Goal: Information Seeking & Learning: Check status

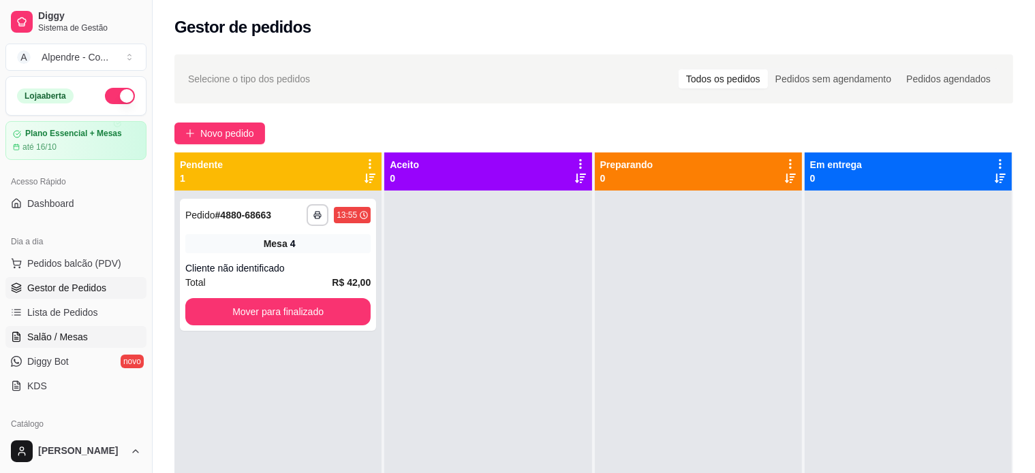
click at [65, 343] on span "Salão / Mesas" at bounding box center [57, 337] width 61 height 14
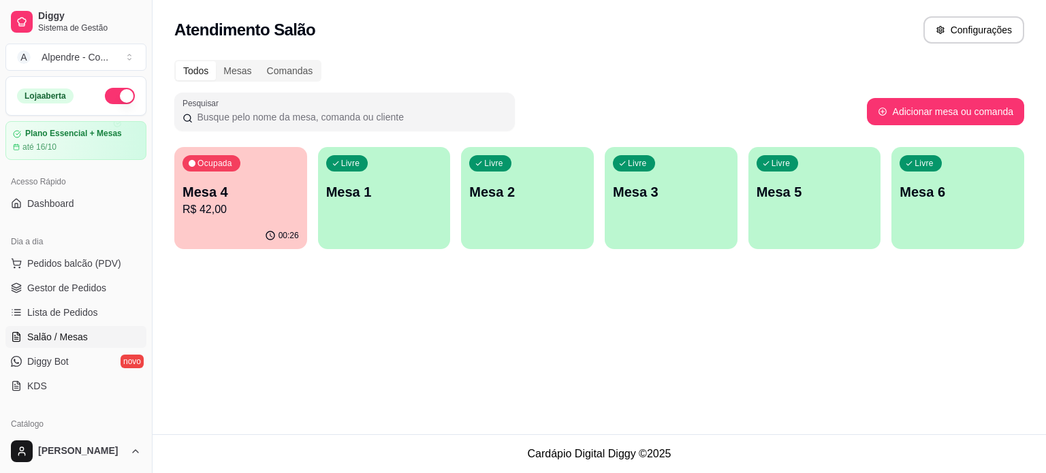
click at [236, 215] on p "R$ 42,00" at bounding box center [241, 210] width 116 height 16
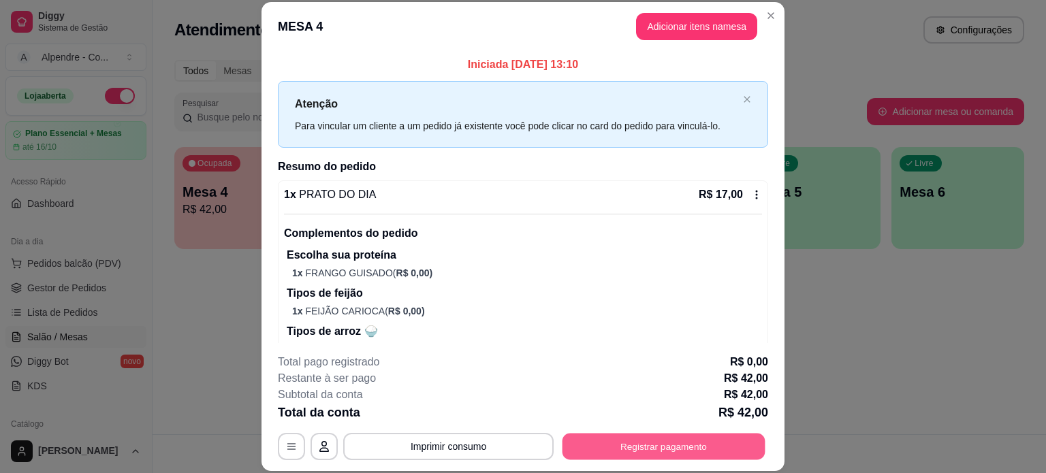
click at [640, 450] on button "Registrar pagamento" at bounding box center [664, 446] width 203 height 27
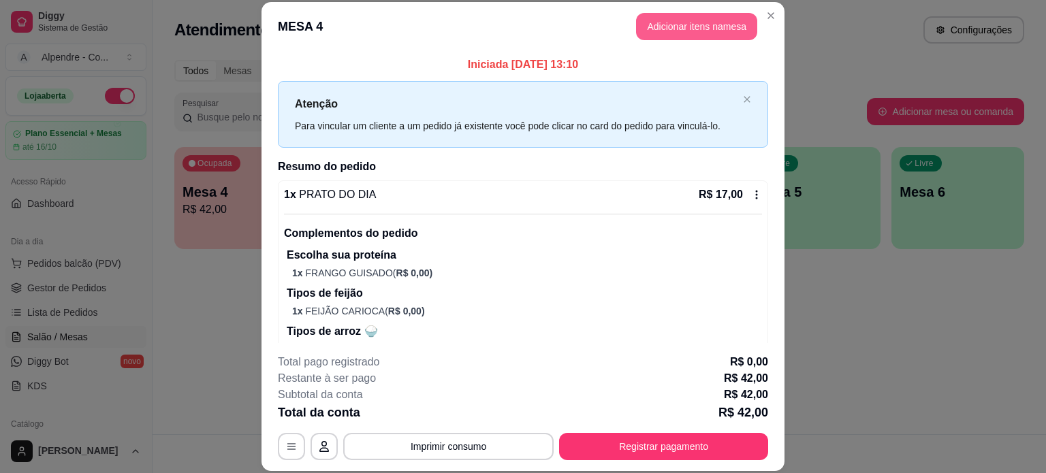
click at [692, 31] on button "Adicionar itens na mesa" at bounding box center [696, 26] width 121 height 27
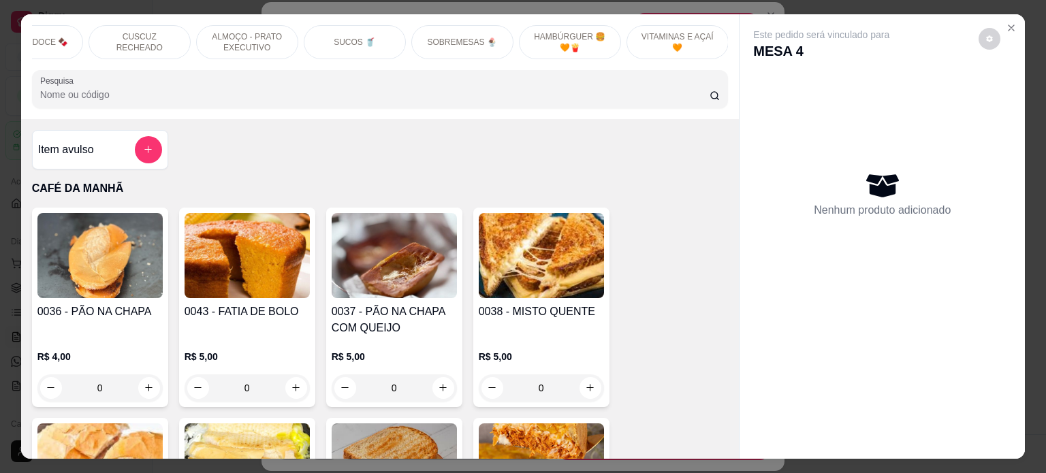
click at [458, 15] on div "CAFÉ DA MANHÃ CAFÉS ☕️ TAPIOCAS + PEDIDAS 🥰 TAPIOCAS SALGADAS TAPIOCA DOCE 🍫 CU…" at bounding box center [380, 66] width 719 height 105
click at [458, 29] on div "SOBREMESAS 🍨" at bounding box center [462, 42] width 102 height 34
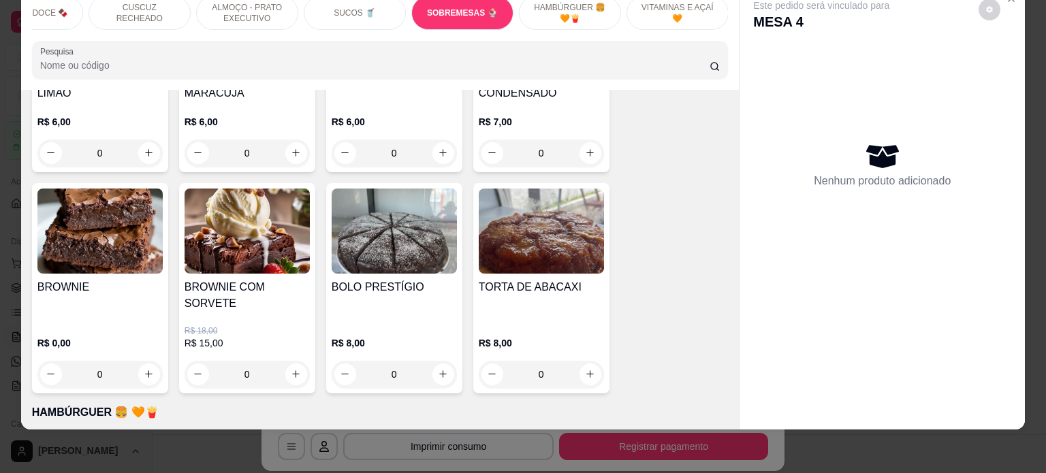
scroll to position [4088, 0]
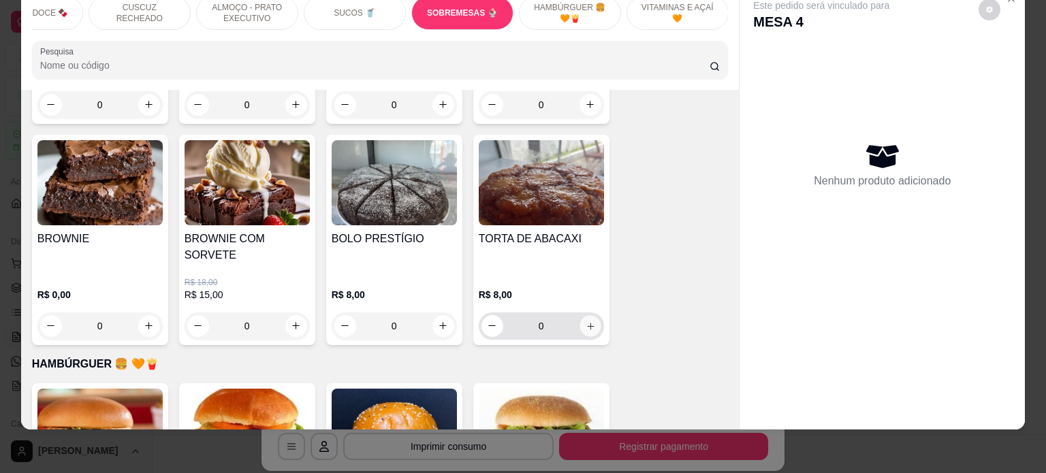
click at [580, 315] on button "increase-product-quantity" at bounding box center [590, 325] width 21 height 21
type input "1"
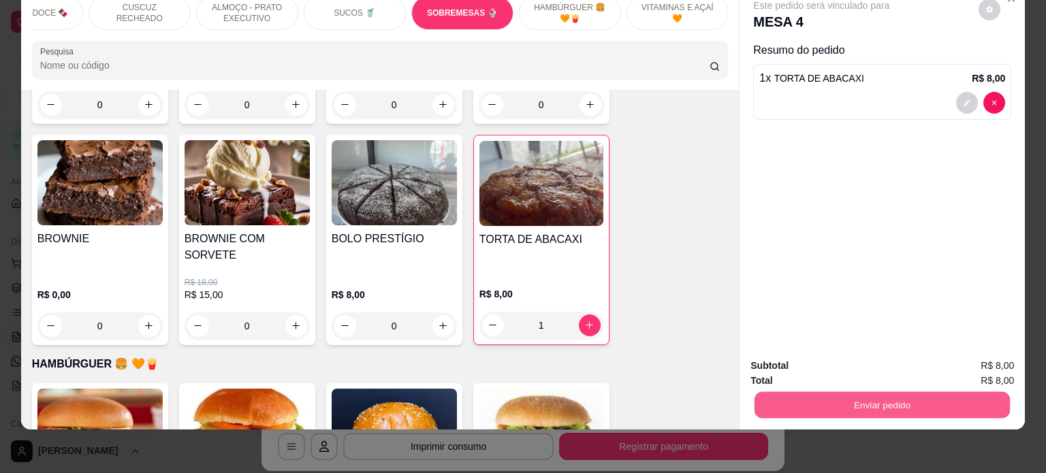
click at [832, 392] on button "Enviar pedido" at bounding box center [882, 405] width 255 height 27
click at [972, 357] on button "Enviar pedido" at bounding box center [978, 361] width 77 height 26
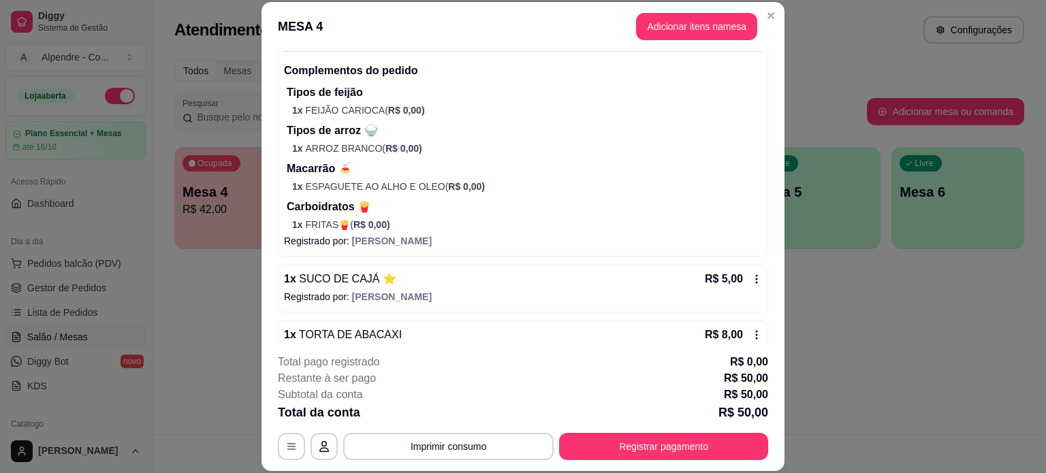
scroll to position [477, 0]
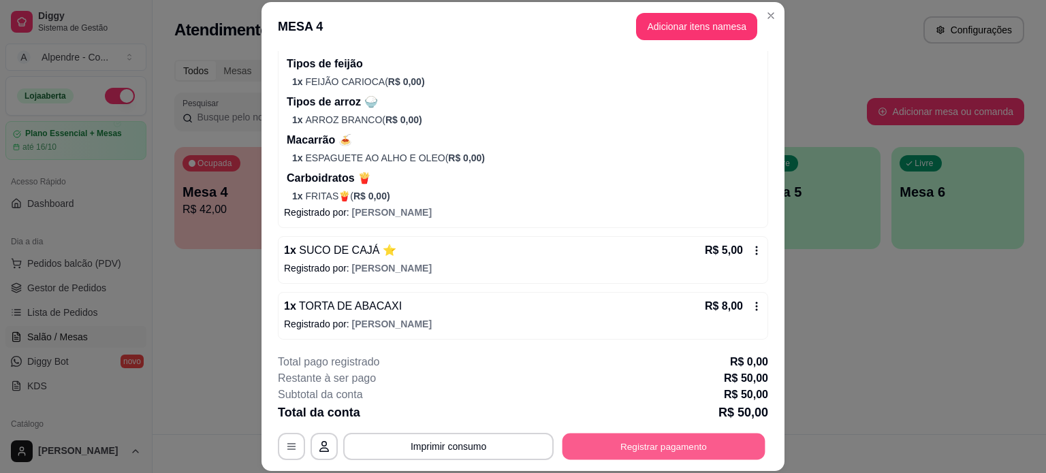
click at [674, 445] on button "Registrar pagamento" at bounding box center [664, 446] width 203 height 27
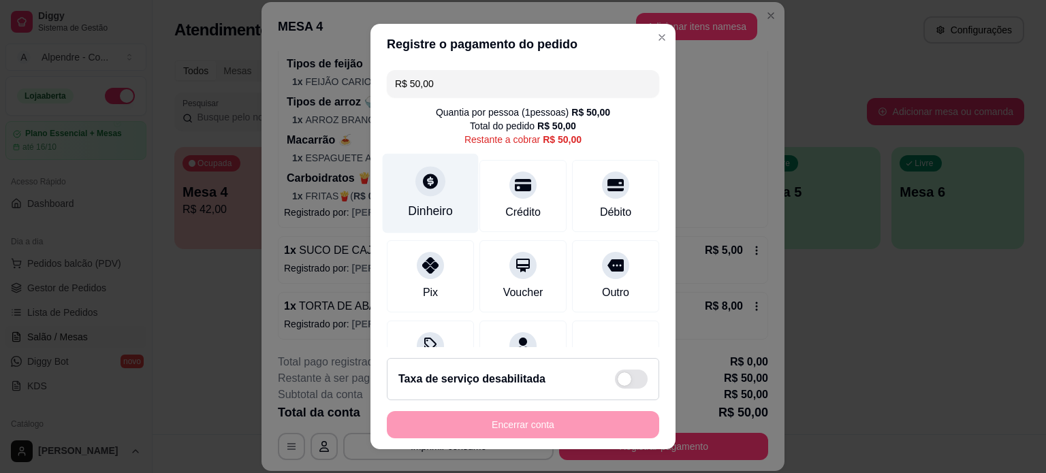
click at [417, 198] on div "Dinheiro" at bounding box center [431, 193] width 96 height 80
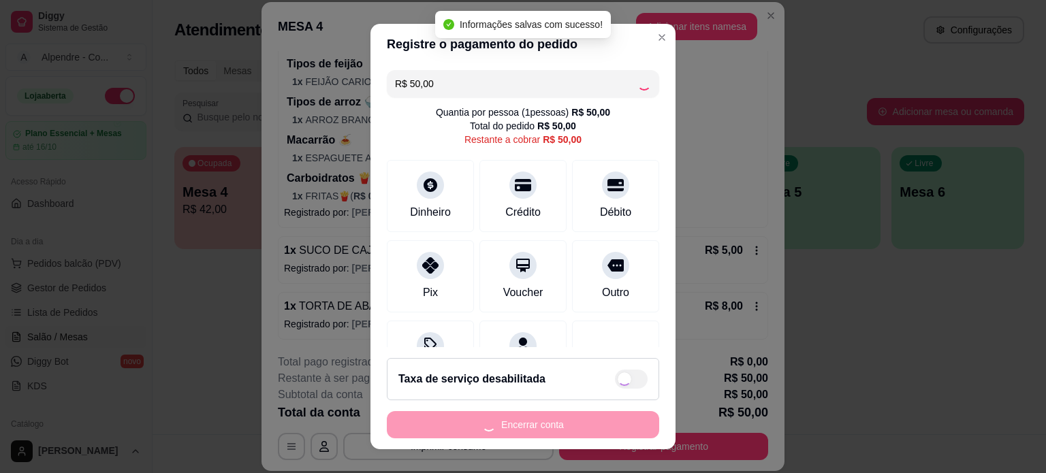
type input "R$ 0,00"
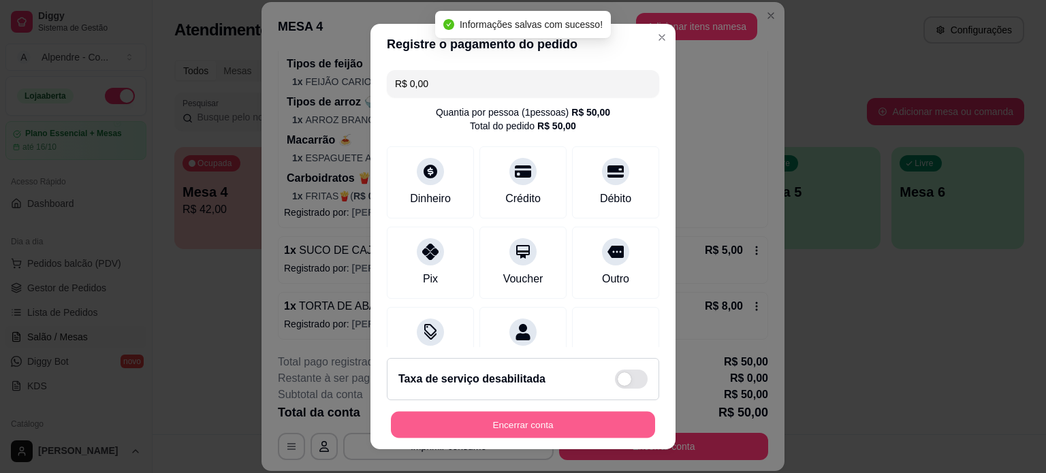
click at [538, 424] on button "Encerrar conta" at bounding box center [523, 425] width 264 height 27
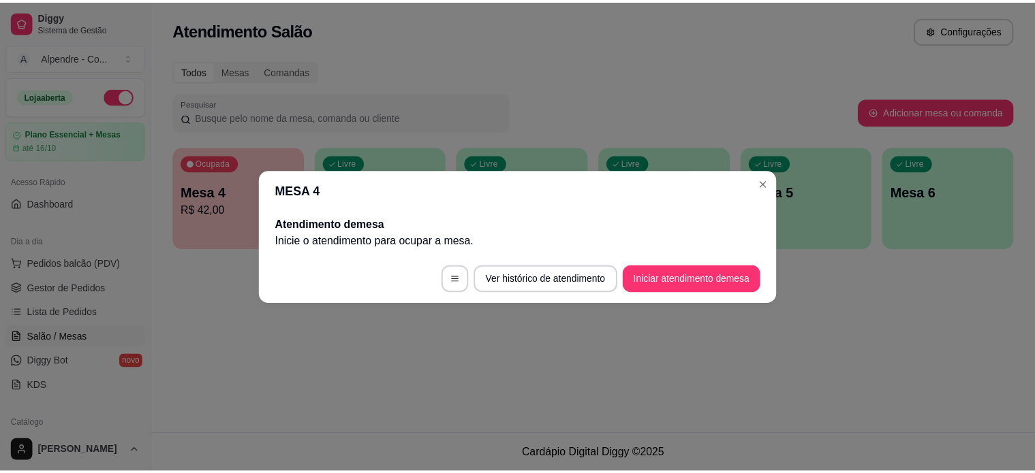
scroll to position [0, 0]
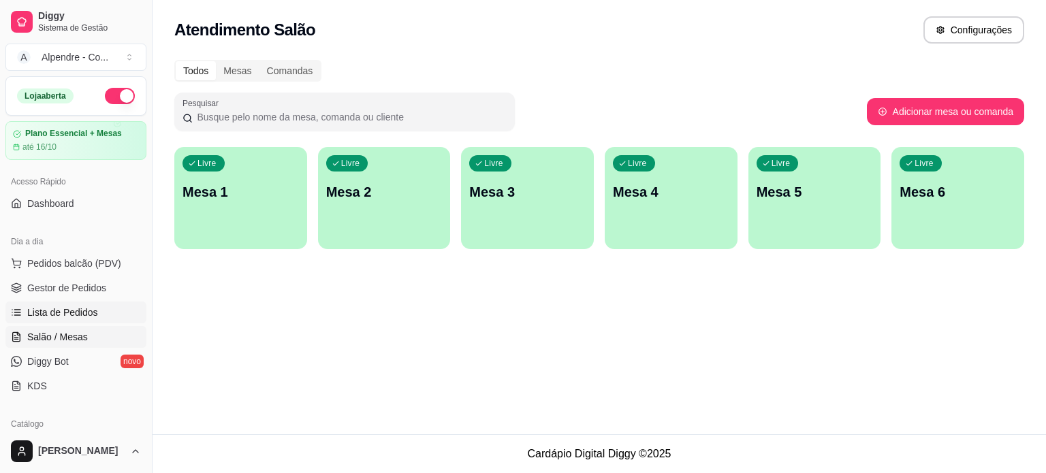
click at [58, 309] on span "Lista de Pedidos" at bounding box center [62, 313] width 71 height 14
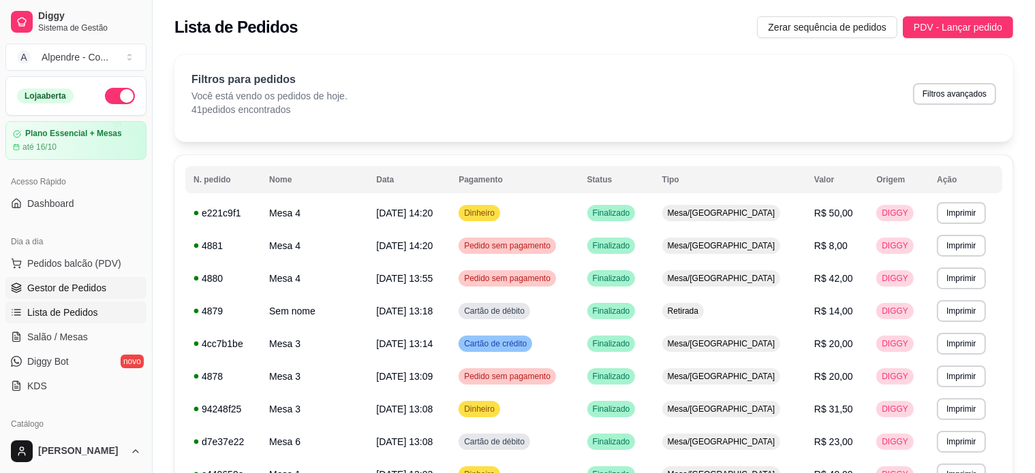
click at [66, 288] on span "Gestor de Pedidos" at bounding box center [66, 288] width 79 height 14
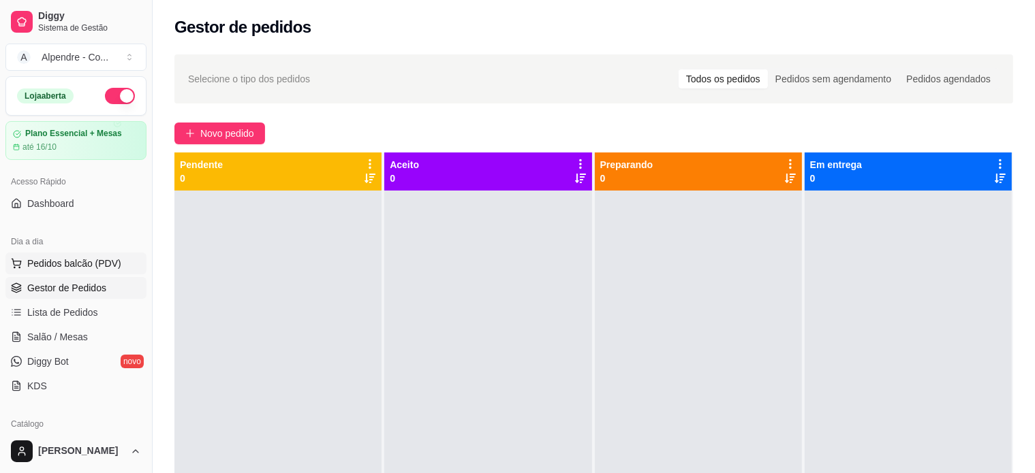
click at [63, 263] on span "Pedidos balcão (PDV)" at bounding box center [74, 264] width 94 height 14
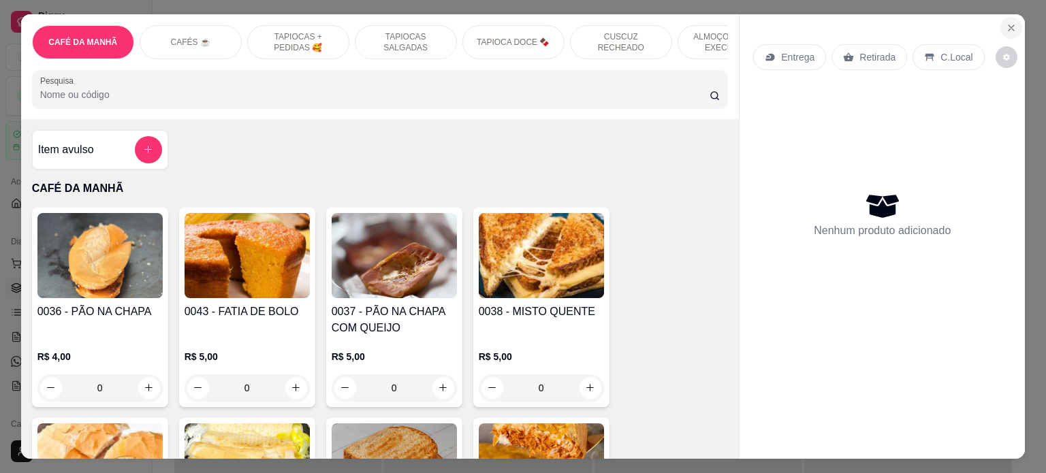
click at [1010, 22] on icon "Close" at bounding box center [1011, 27] width 11 height 11
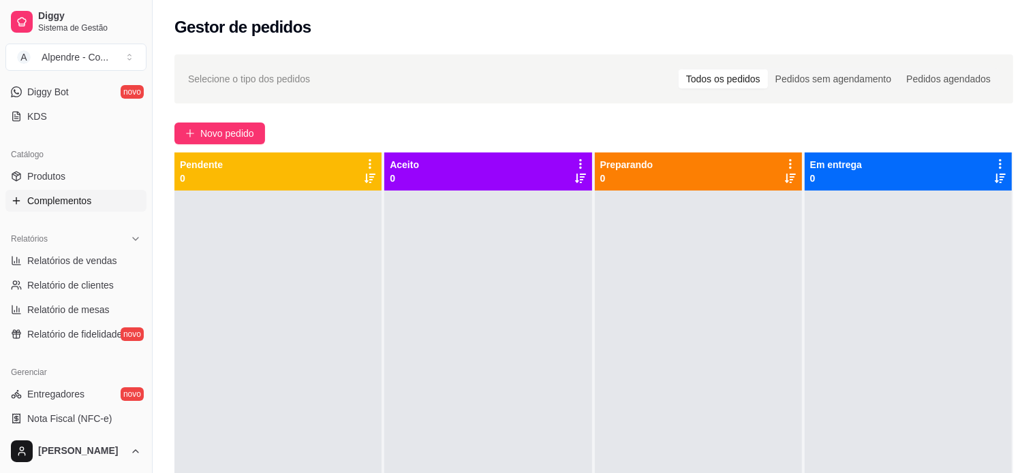
scroll to position [272, 0]
click at [82, 253] on span "Relatórios de vendas" at bounding box center [72, 258] width 90 height 14
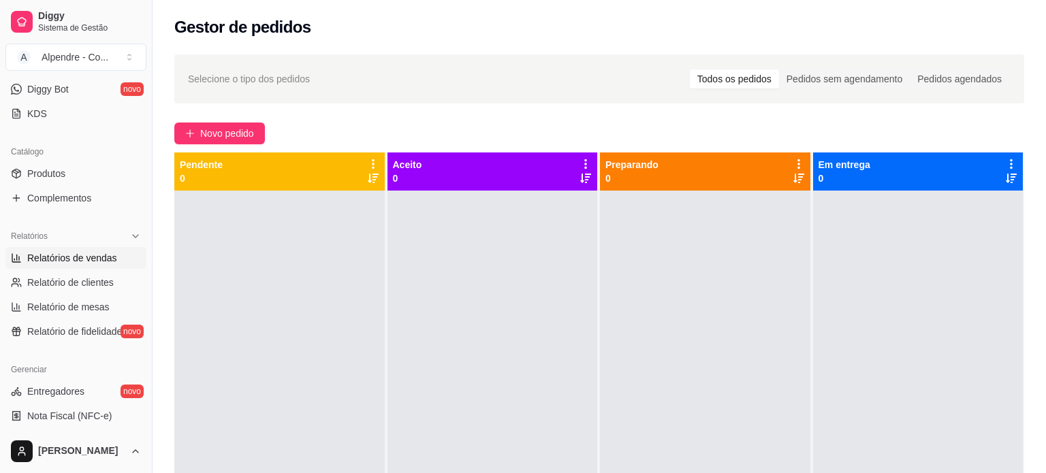
select select "ALL"
select select "0"
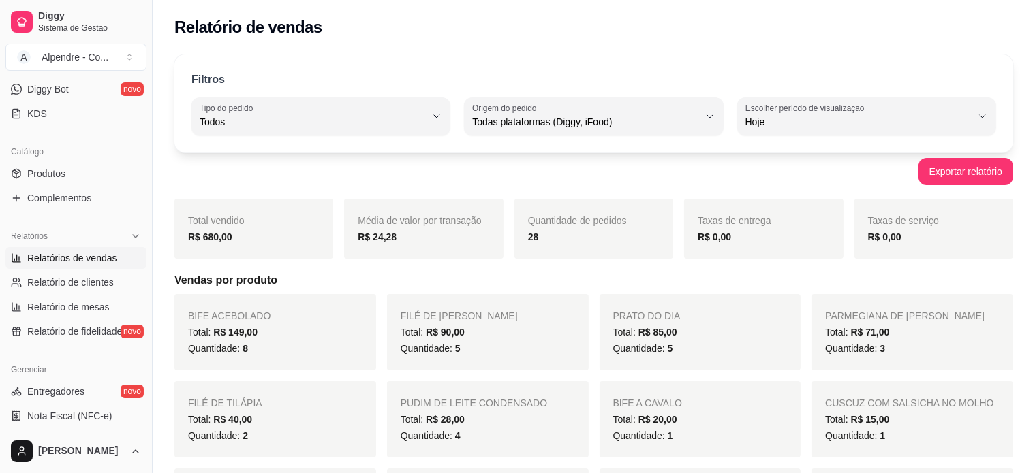
click at [450, 224] on span "Média de valor por transação" at bounding box center [419, 220] width 123 height 11
click at [285, 222] on div "Total vendido R$ 680,00" at bounding box center [253, 229] width 159 height 60
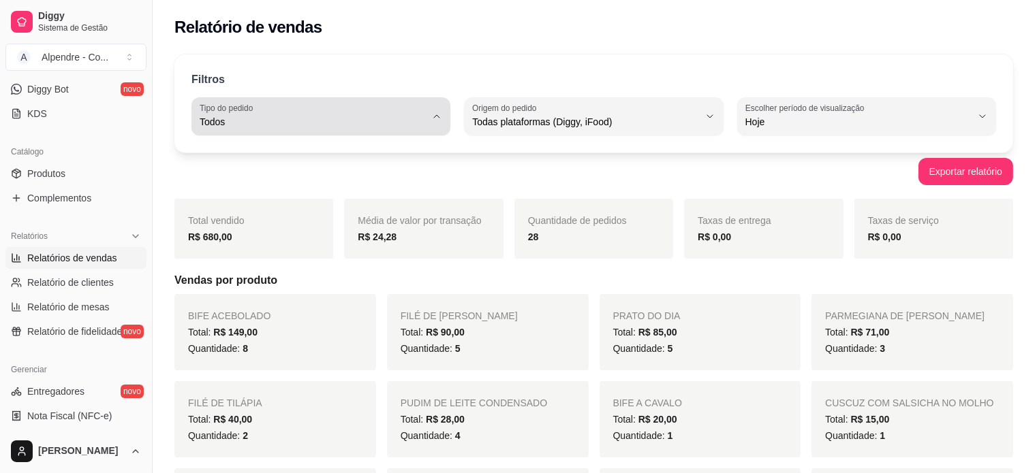
click at [286, 112] on div "Todos" at bounding box center [313, 116] width 226 height 27
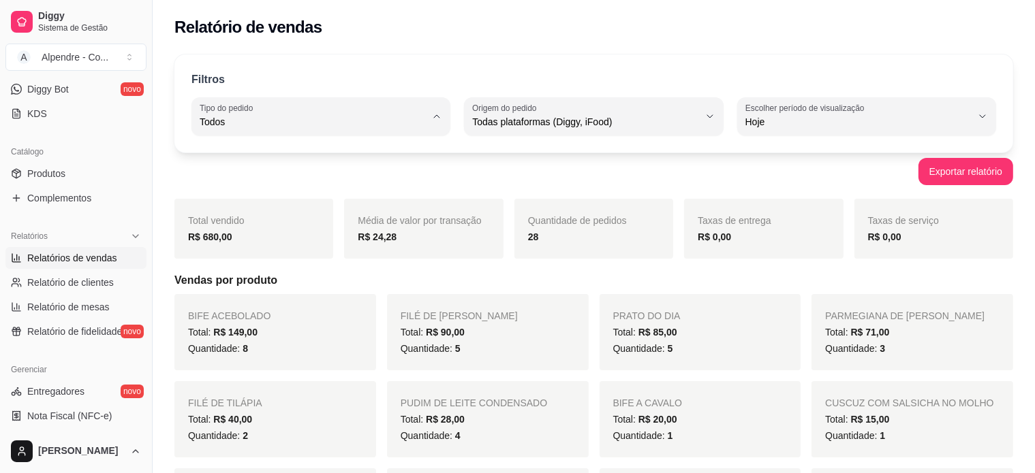
click at [259, 185] on li "Entrega" at bounding box center [321, 176] width 238 height 21
type input "DELIVERY"
select select "DELIVERY"
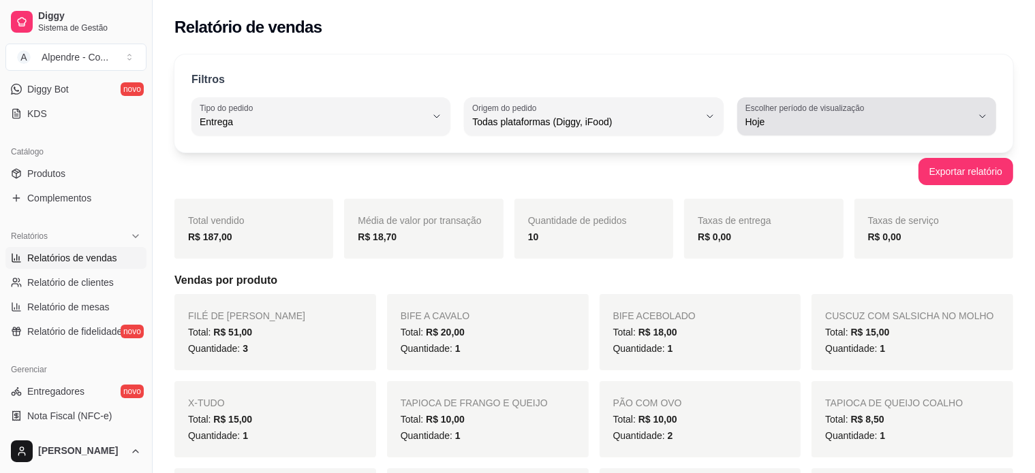
click at [787, 123] on span "Hoje" at bounding box center [858, 122] width 226 height 14
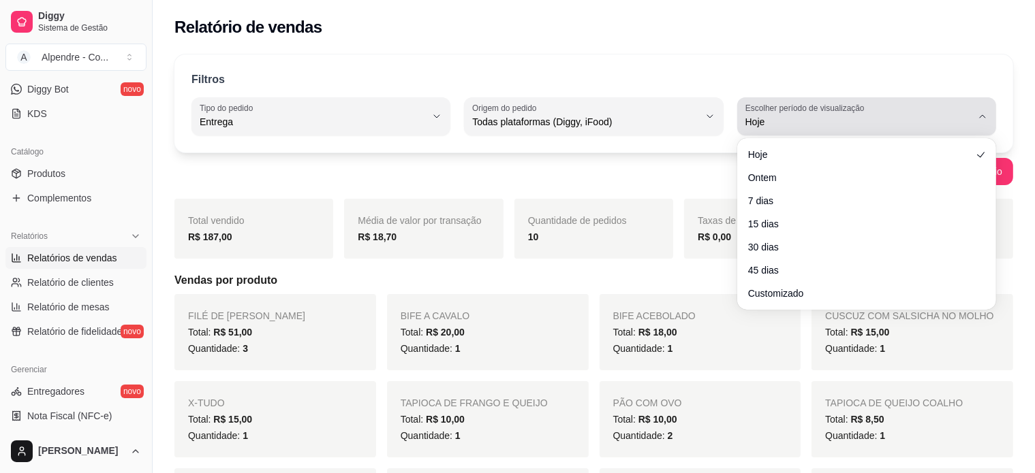
click at [787, 123] on span "Hoje" at bounding box center [858, 122] width 226 height 14
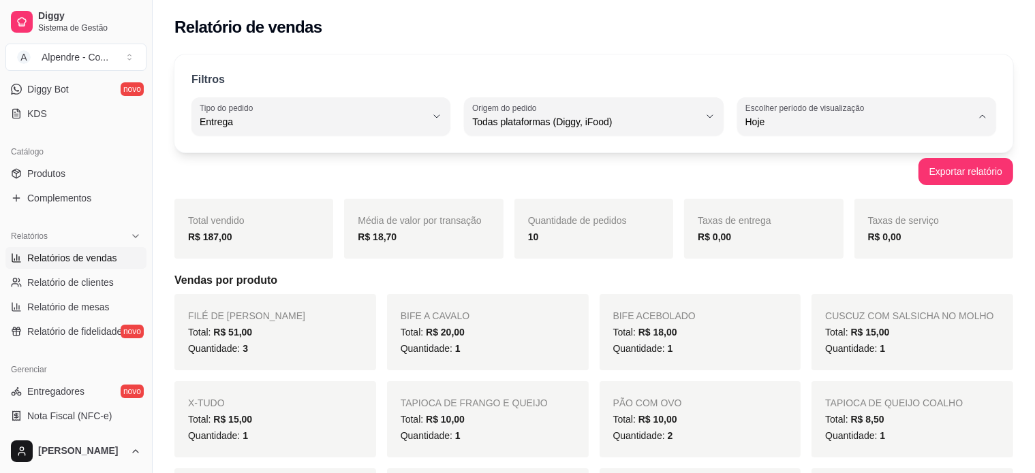
click at [1005, 80] on div "Filtros DELIVERY Tipo do pedido Todos Entrega Retirada Mesa Consumo local Tipo …" at bounding box center [593, 103] width 838 height 98
